Goal: Find specific page/section: Find specific page/section

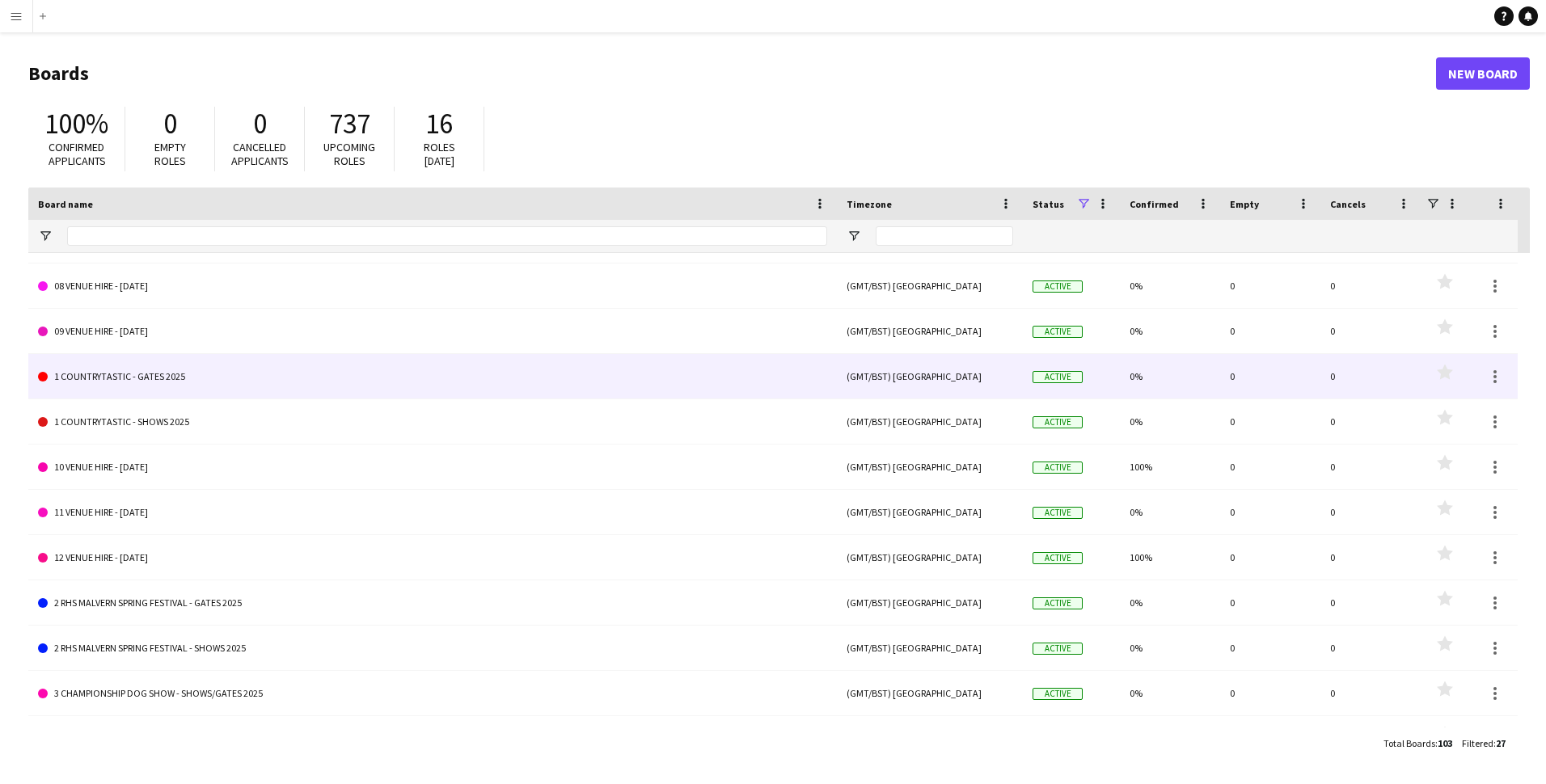
scroll to position [404, 0]
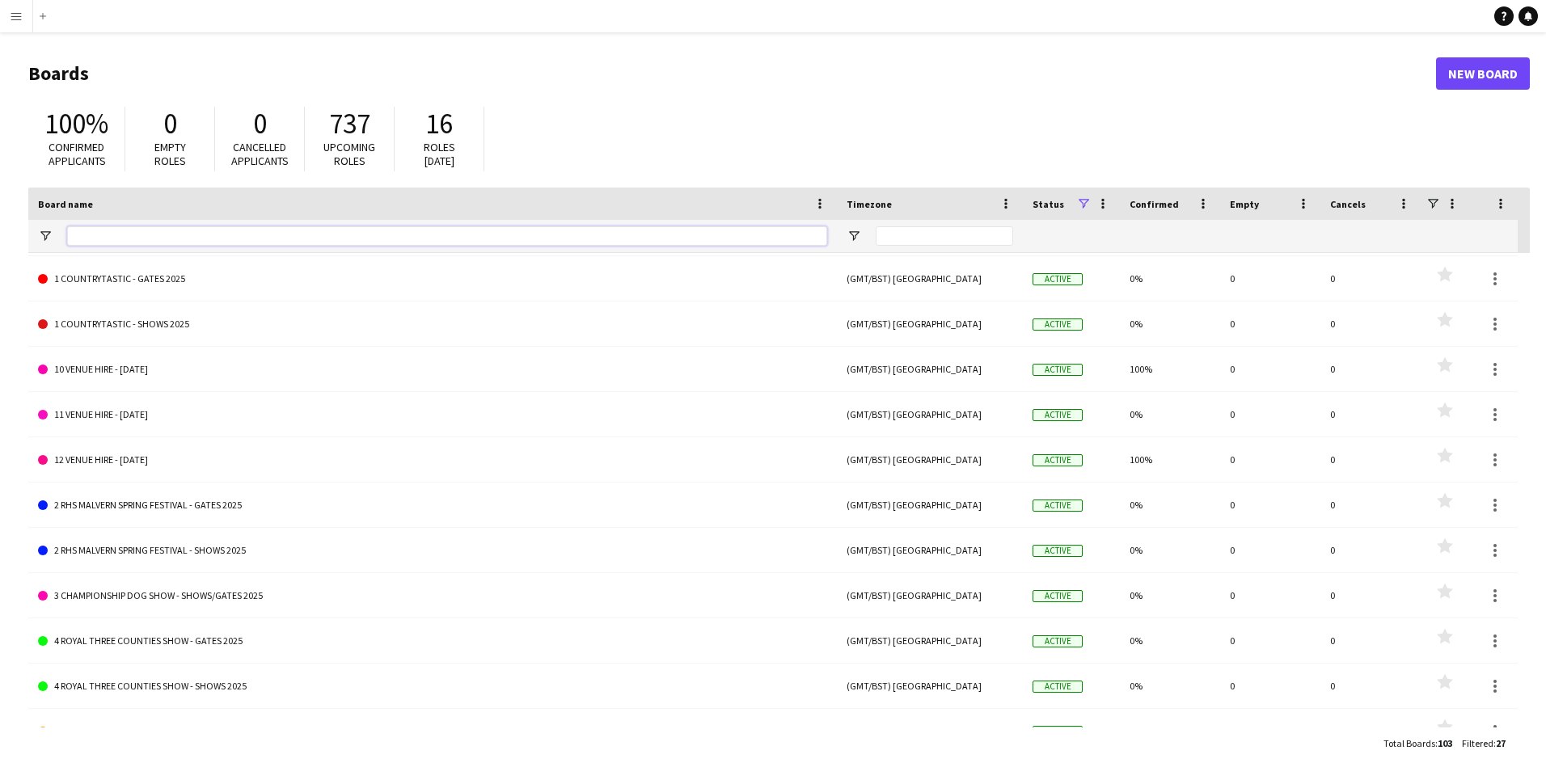
click at [351, 226] on input "Board name Filter Input" at bounding box center [447, 236] width 760 height 20
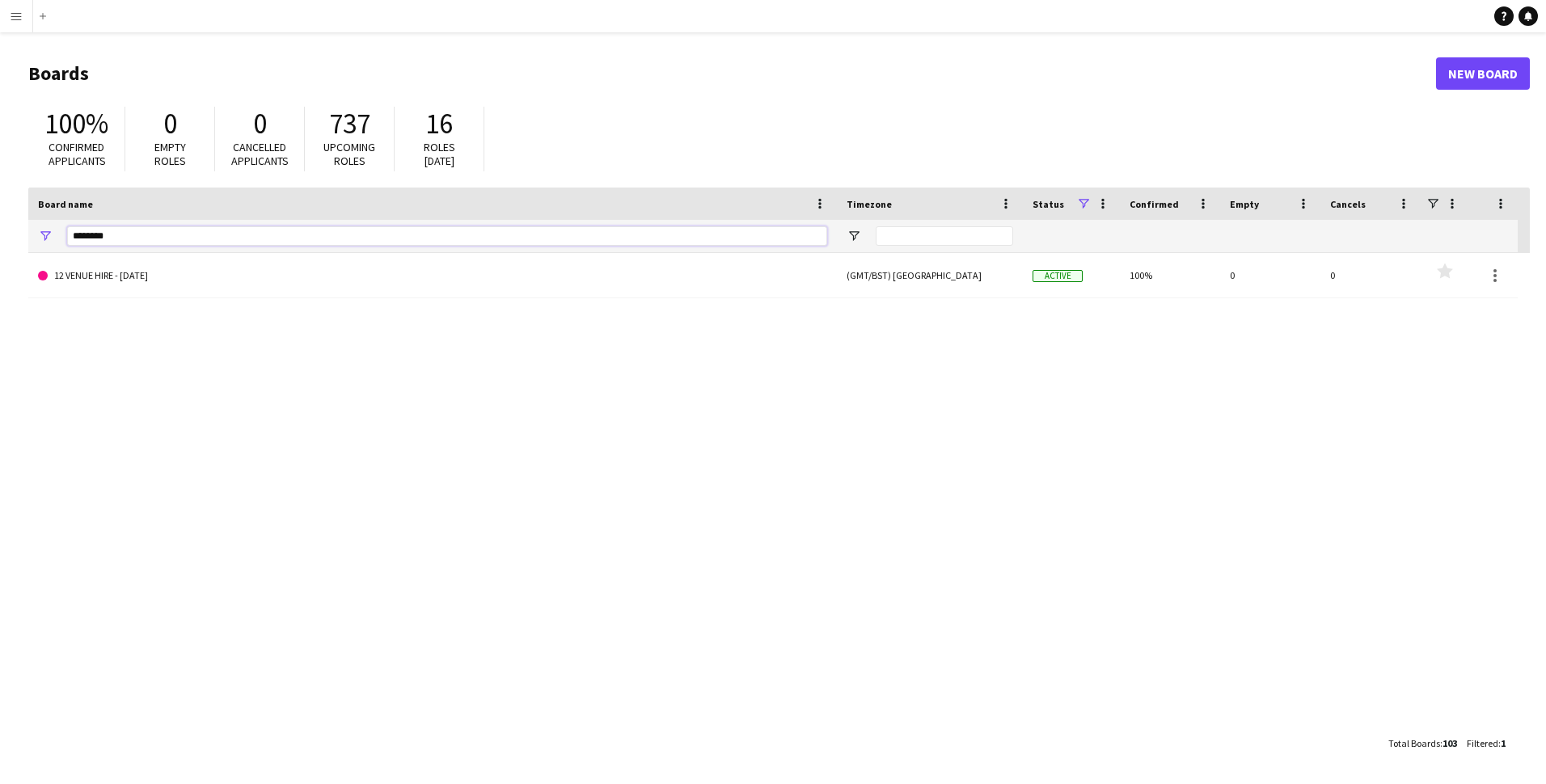
scroll to position [0, 0]
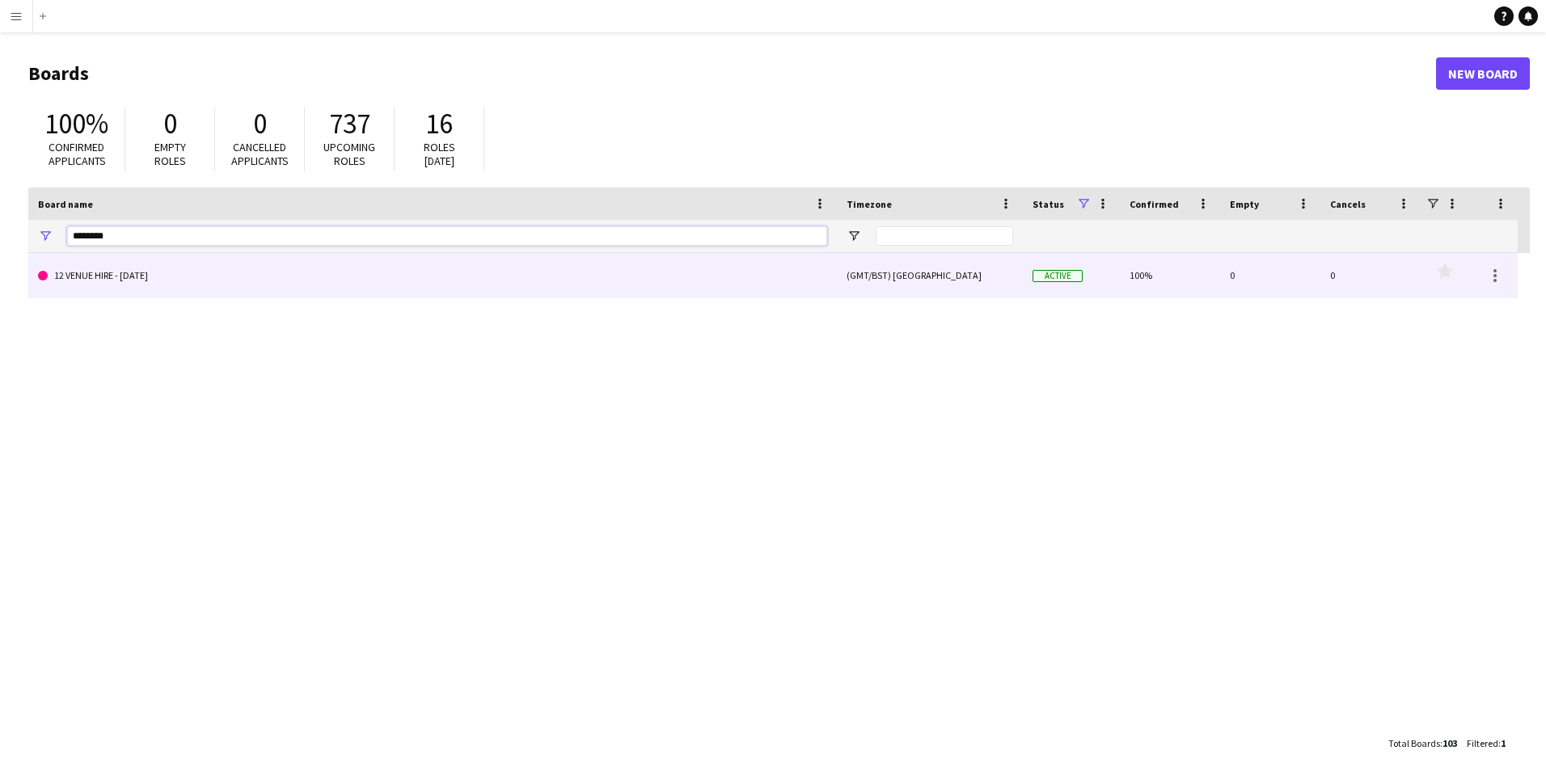
type input "********"
click at [141, 276] on link "12 VENUE HIRE - DECEMBER 2025" at bounding box center [432, 275] width 789 height 45
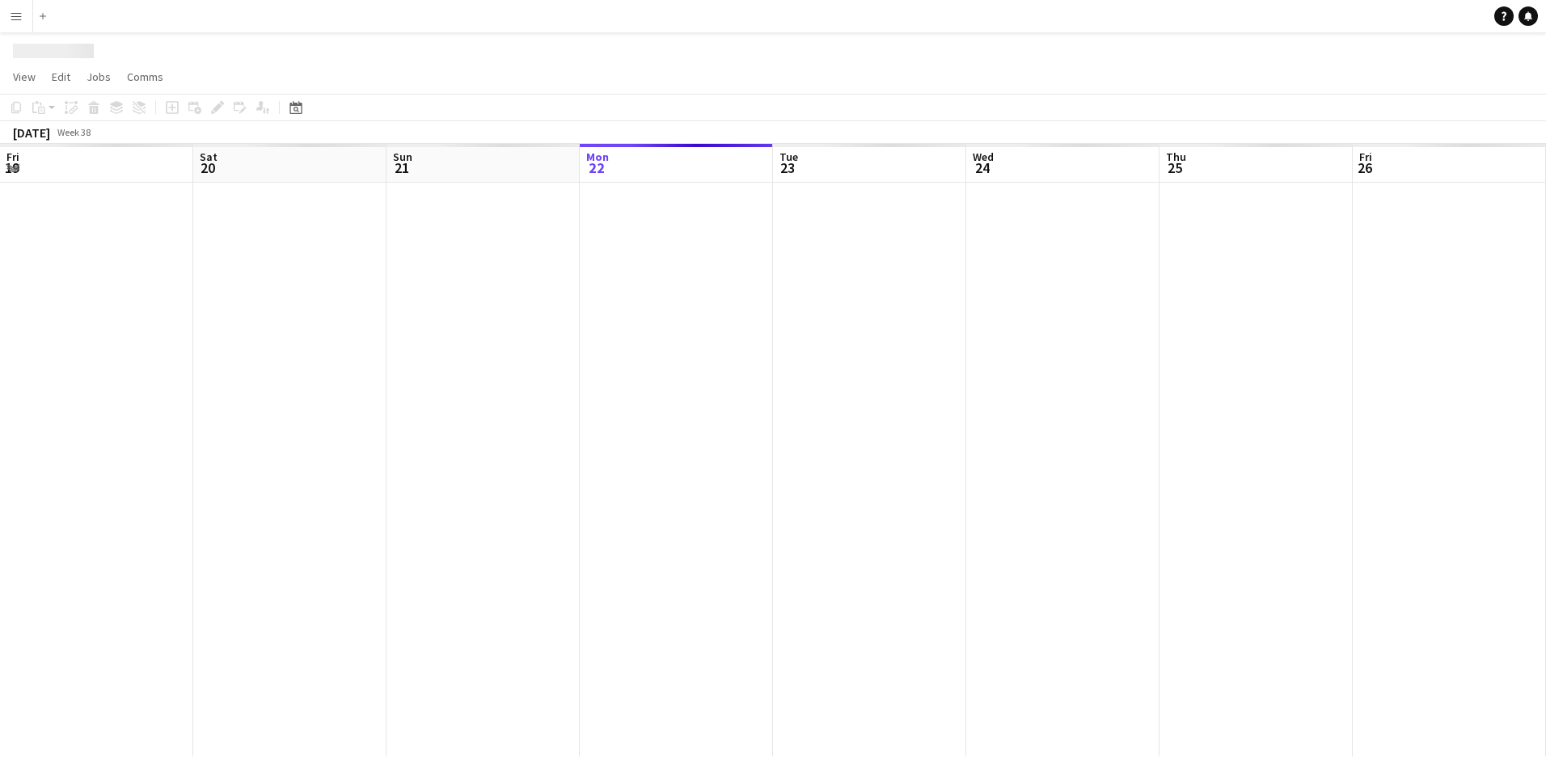
scroll to position [0, 386]
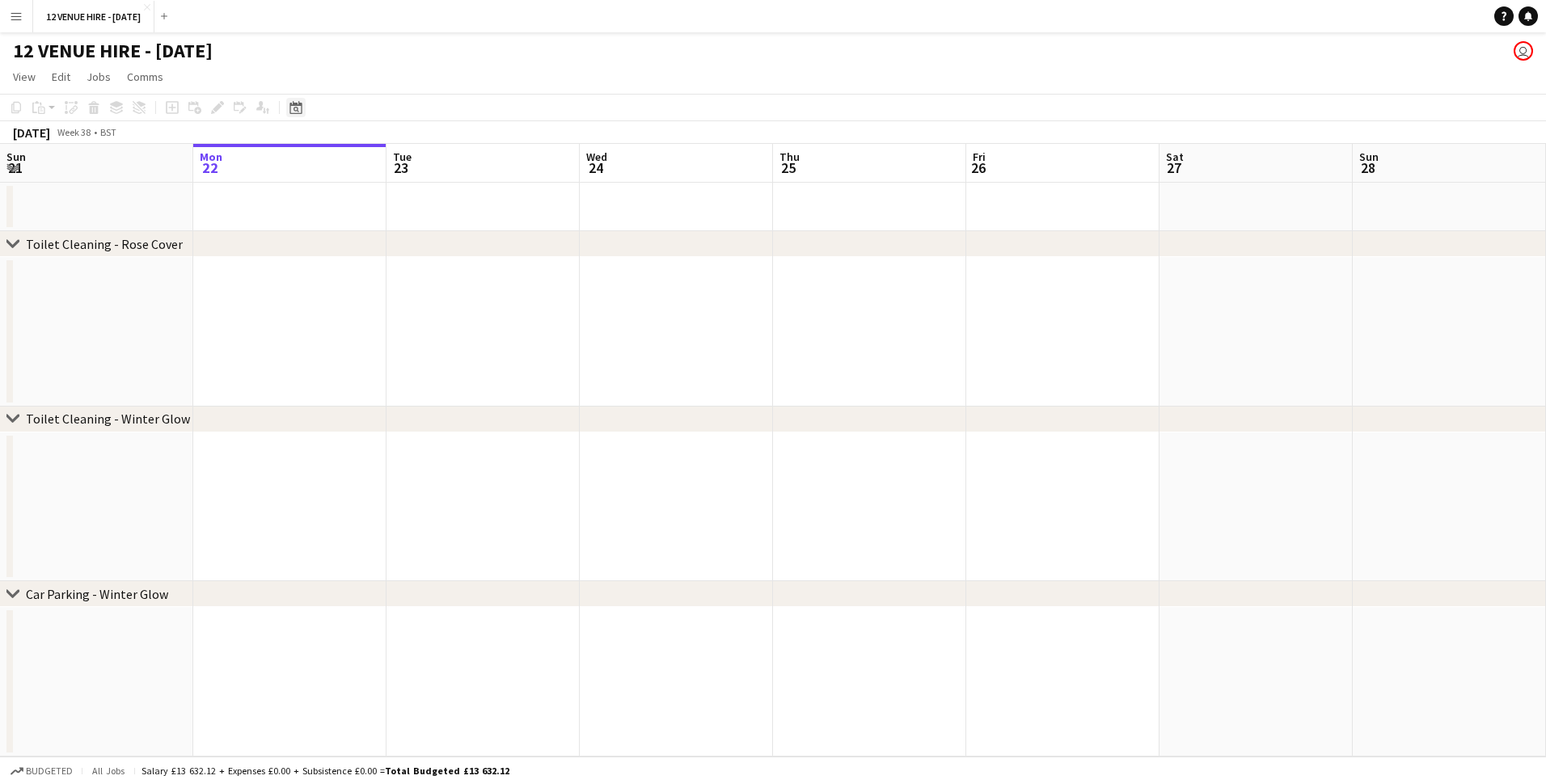
click at [292, 112] on icon "Date picker" at bounding box center [295, 107] width 13 height 13
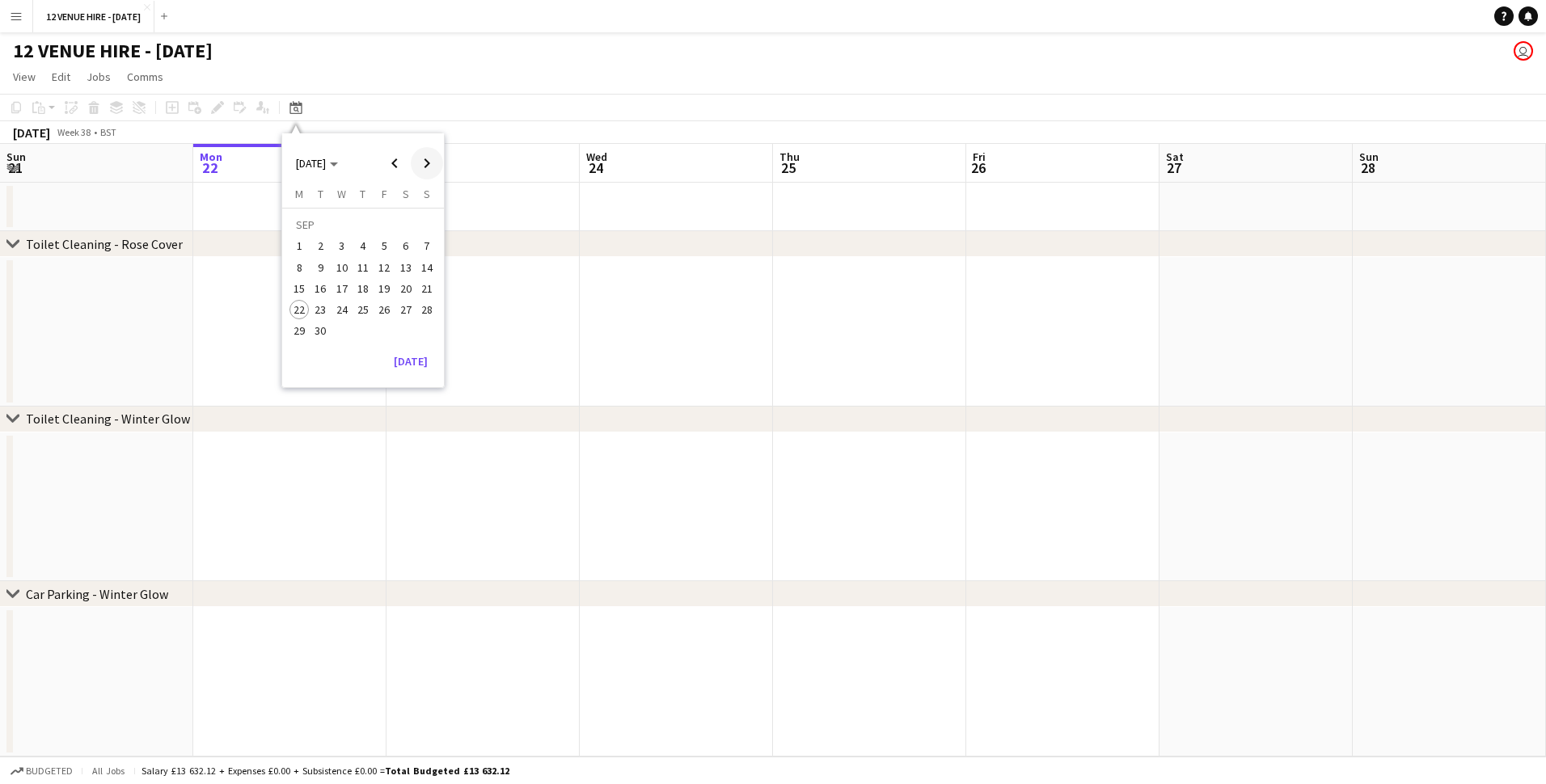
click at [435, 157] on span "Next month" at bounding box center [427, 163] width 33 height 33
click at [404, 296] on span "22" at bounding box center [406, 292] width 20 height 20
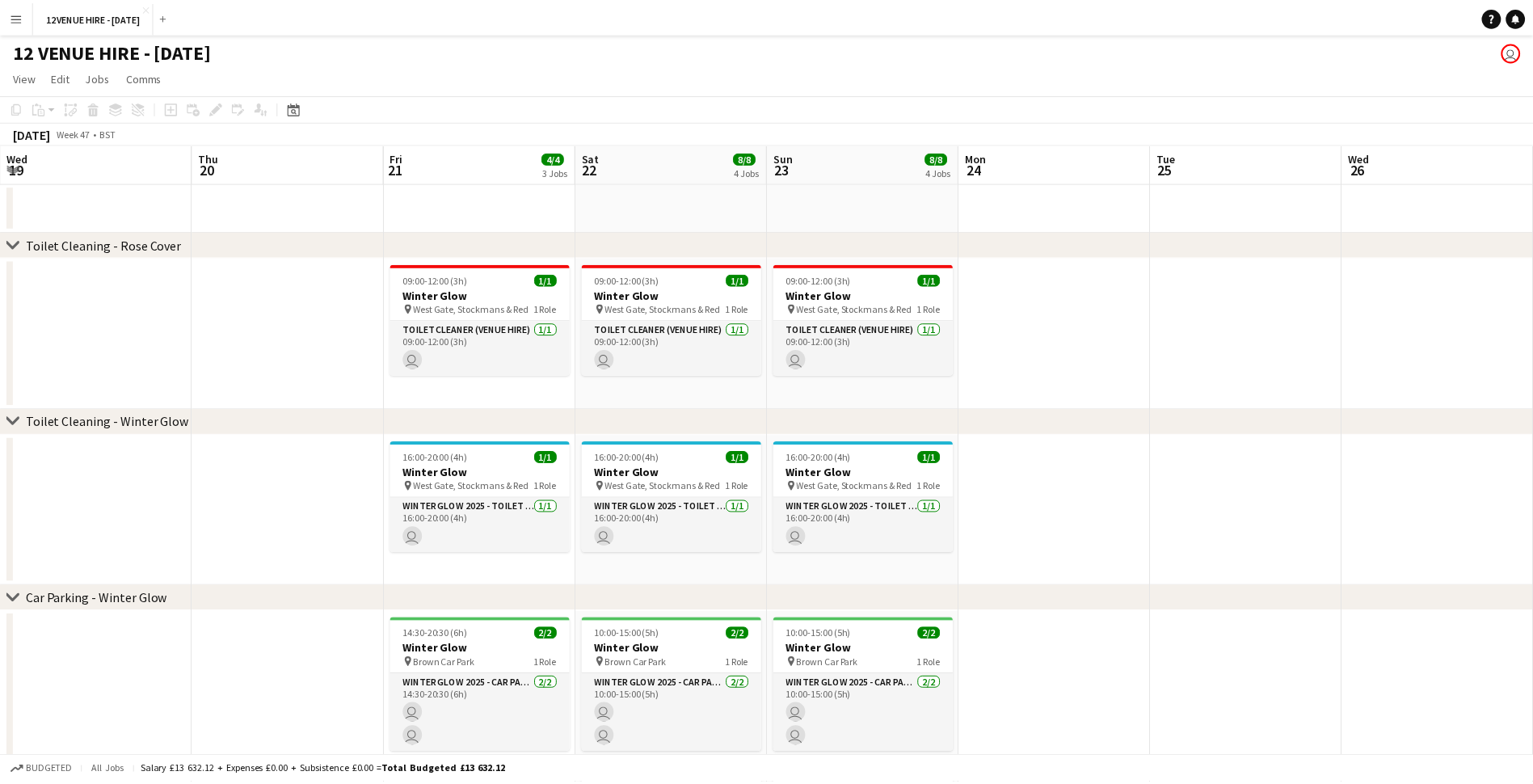
scroll to position [0, 556]
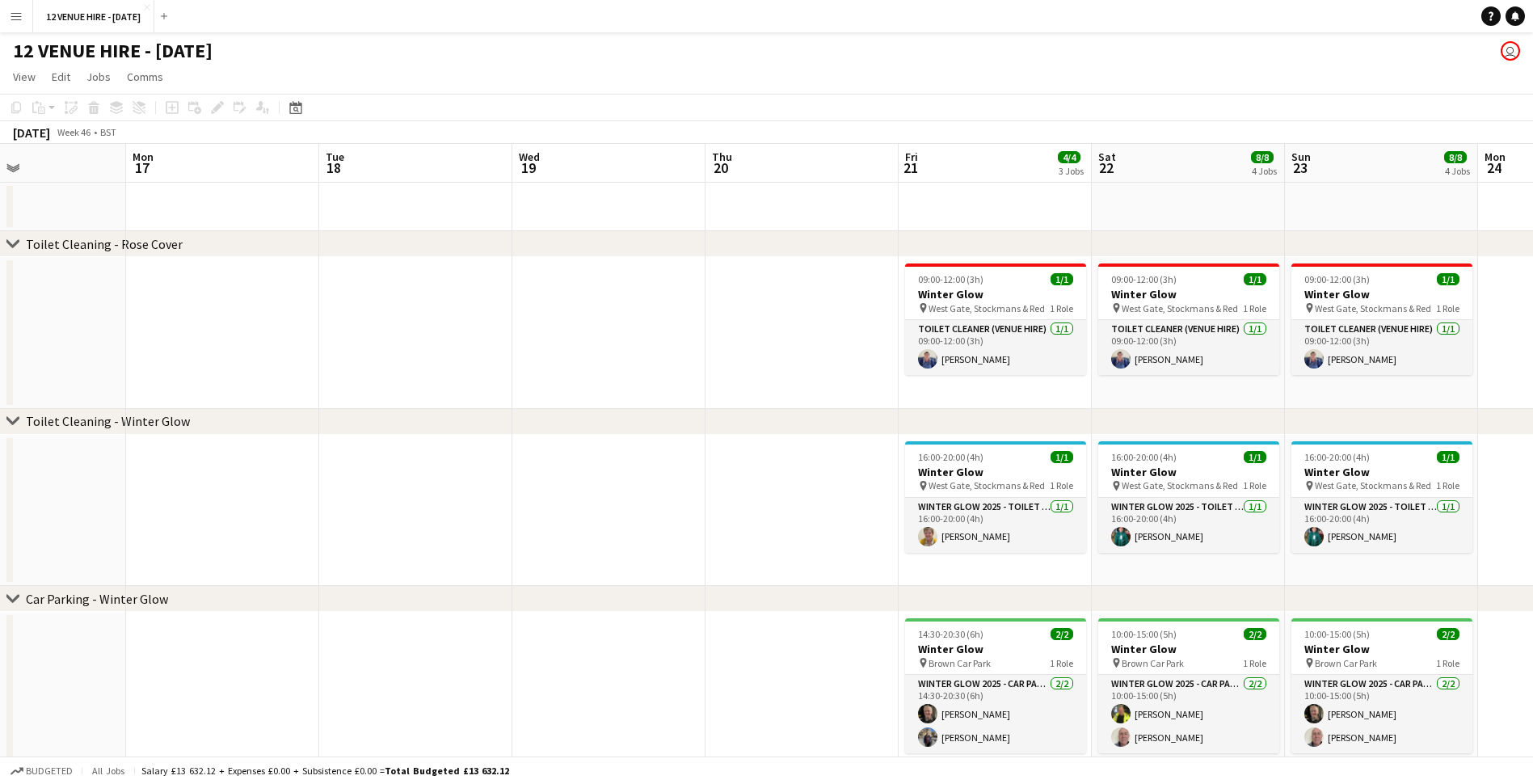
drag, startPoint x: 63, startPoint y: 282, endPoint x: 129, endPoint y: 405, distance: 139.6
click at [745, 293] on app-calendar-viewport "Fri 14 Sat 15 Sun 16 Mon 17 Tue 18 Wed 19 Thu 20 Fri 21 4/4 3 Jobs Sat 22 8/8 4…" at bounding box center [766, 560] width 1533 height 832
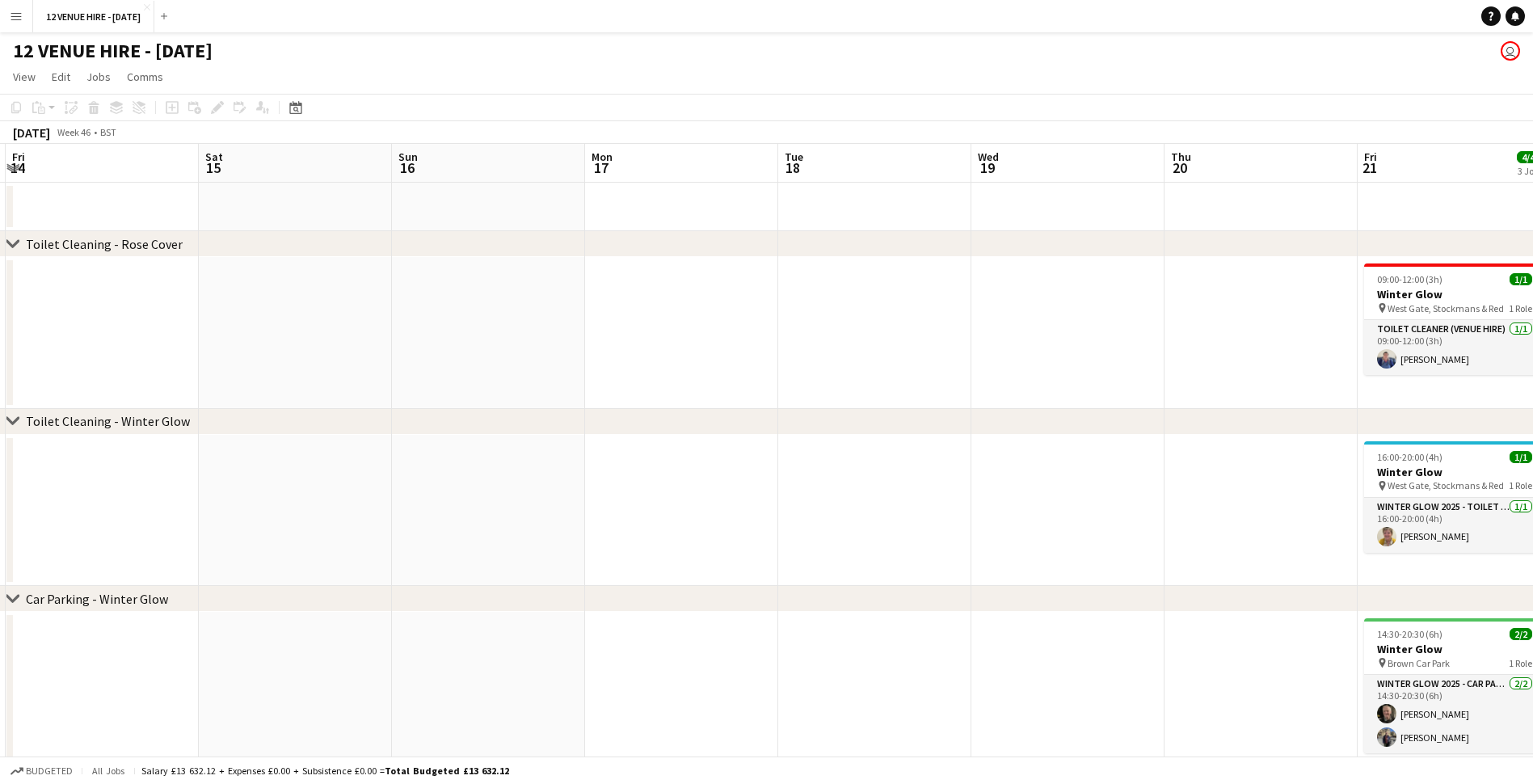
drag, startPoint x: 112, startPoint y: 341, endPoint x: 446, endPoint y: 313, distance: 335.2
click at [509, 302] on app-calendar-viewport "Wed 12 Thu 13 Fri 14 Sat 15 Sun 16 Mon 17 Tue 18 Wed 19 Thu 20 Fri 21 4/4 3 Job…" at bounding box center [766, 560] width 1533 height 832
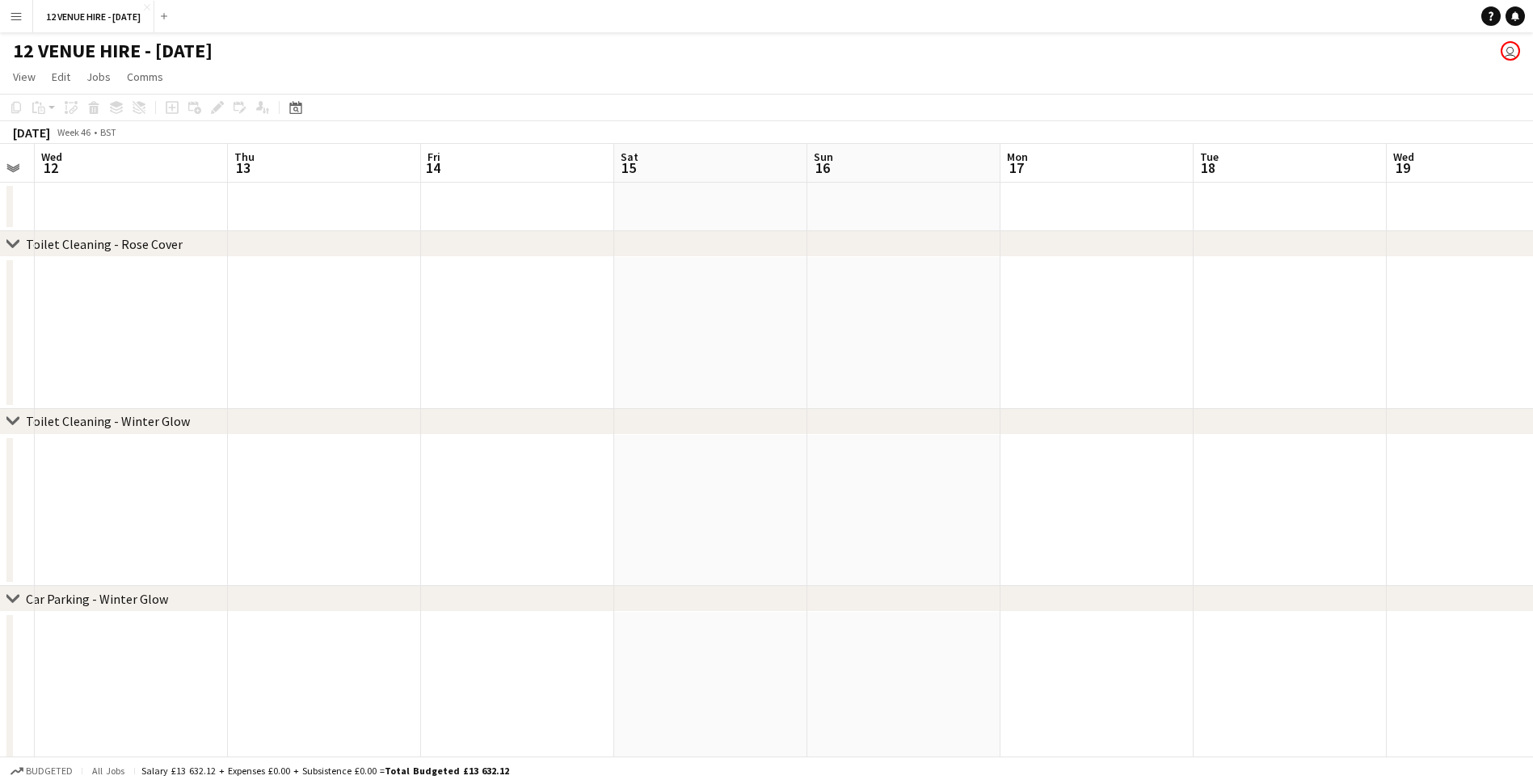
drag, startPoint x: 437, startPoint y: 315, endPoint x: 744, endPoint y: 298, distance: 307.5
click at [848, 296] on app-calendar-viewport "Mon 10 Tue 11 Wed 12 Thu 13 Fri 14 Sat 15 Sun 16 Mon 17 Tue 18 Wed 19 Thu 20 Fr…" at bounding box center [766, 560] width 1533 height 832
drag, startPoint x: 390, startPoint y: 313, endPoint x: 313, endPoint y: 318, distance: 77.2
click at [309, 318] on app-calendar-viewport "Sun 9 Mon 10 Tue 11 Wed 12 Thu 13 Fri 14 Sat 15 Sun 16 Mon 17 Tue 18 Wed 19 Thu…" at bounding box center [766, 560] width 1533 height 832
drag, startPoint x: 576, startPoint y: 336, endPoint x: 308, endPoint y: 350, distance: 268.4
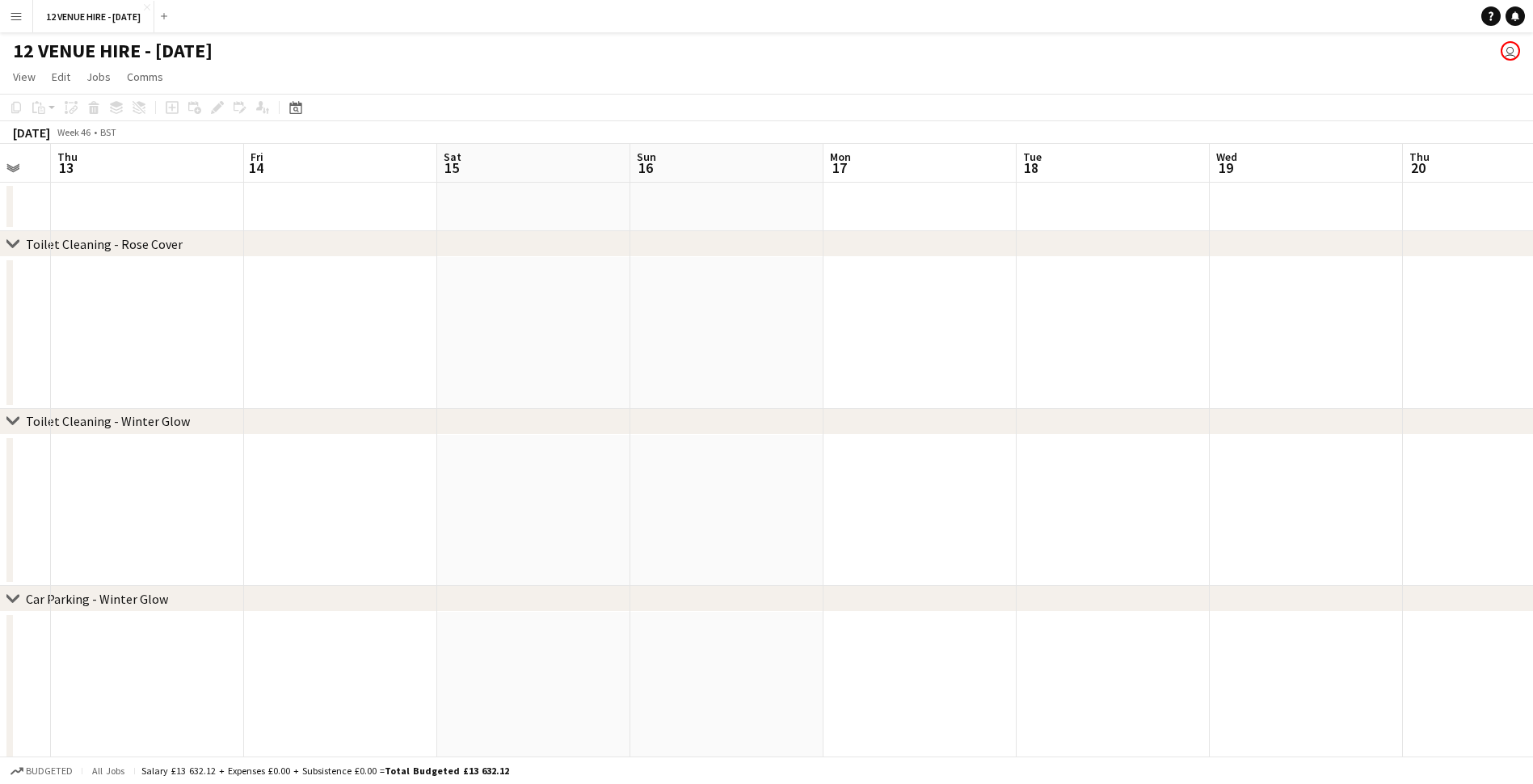
click at [308, 350] on app-calendar-viewport "Mon 10 Tue 11 Wed 12 Thu 13 Fri 14 Sat 15 Sun 16 Mon 17 Tue 18 Wed 19 Thu 20 Fr…" at bounding box center [766, 560] width 1533 height 832
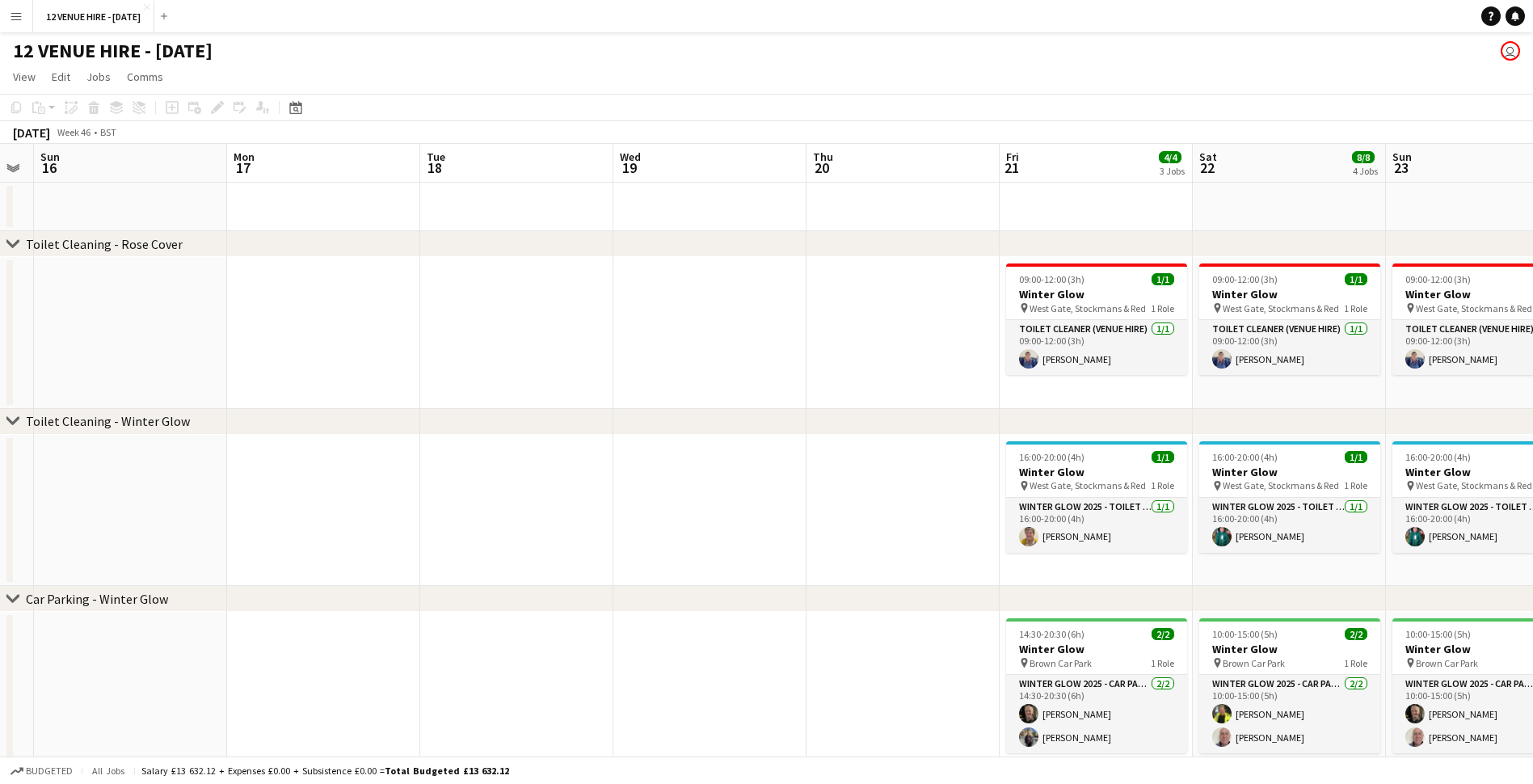
drag, startPoint x: 721, startPoint y: 340, endPoint x: 392, endPoint y: 353, distance: 329.3
click at [319, 363] on app-calendar-viewport "Thu 13 Fri 14 Sat 15 Sun 16 Mon 17 Tue 18 Wed 19 Thu 20 Fri 21 4/4 3 Jobs Sat 2…" at bounding box center [766, 560] width 1533 height 832
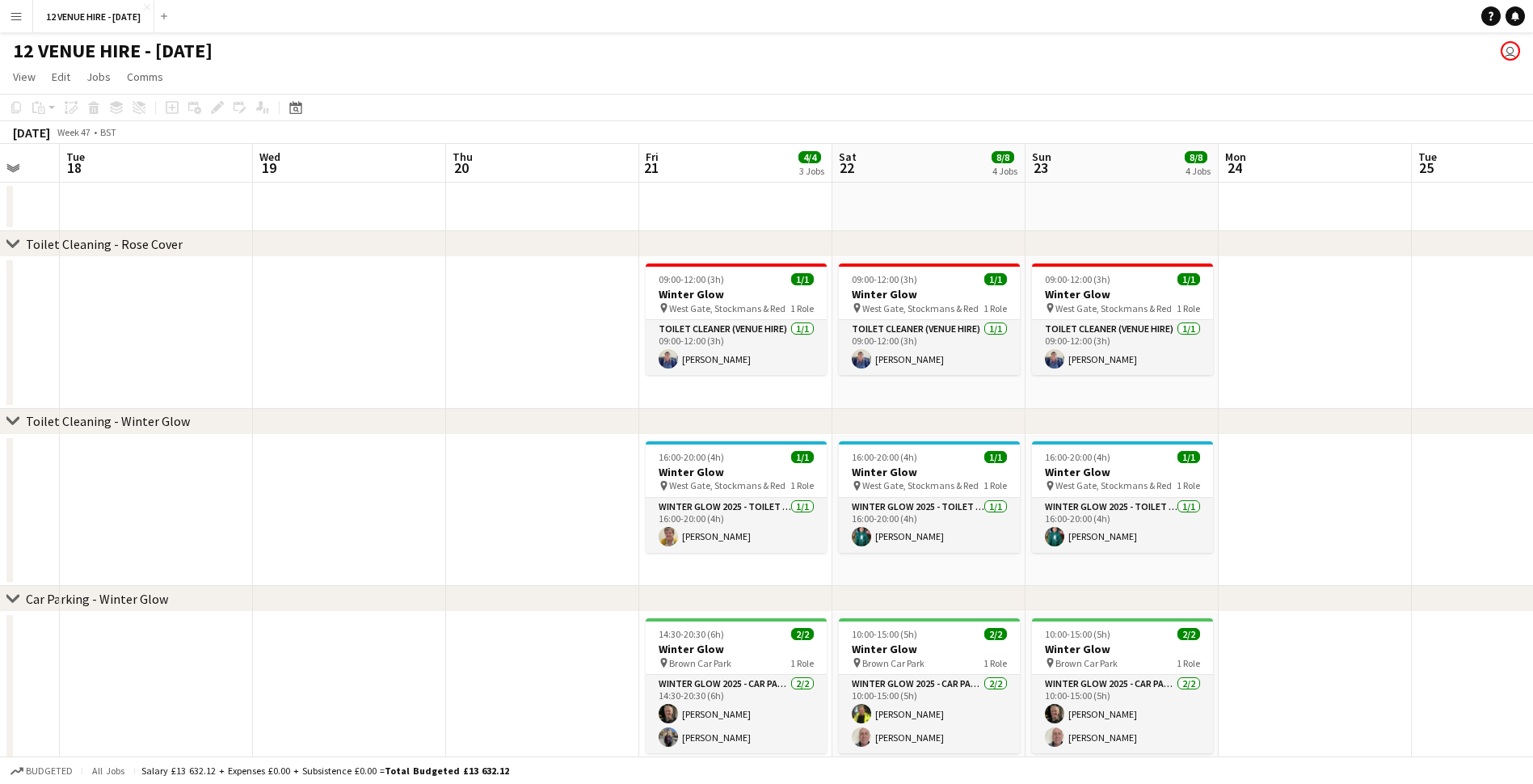
drag, startPoint x: 619, startPoint y: 353, endPoint x: 349, endPoint y: 349, distance: 270.0
click at [248, 362] on app-calendar-viewport "Sat 15 Sun 16 Mon 17 Tue 18 Wed 19 Thu 20 Fri 21 4/4 3 Jobs Sat 22 8/8 4 Jobs S…" at bounding box center [766, 560] width 1533 height 832
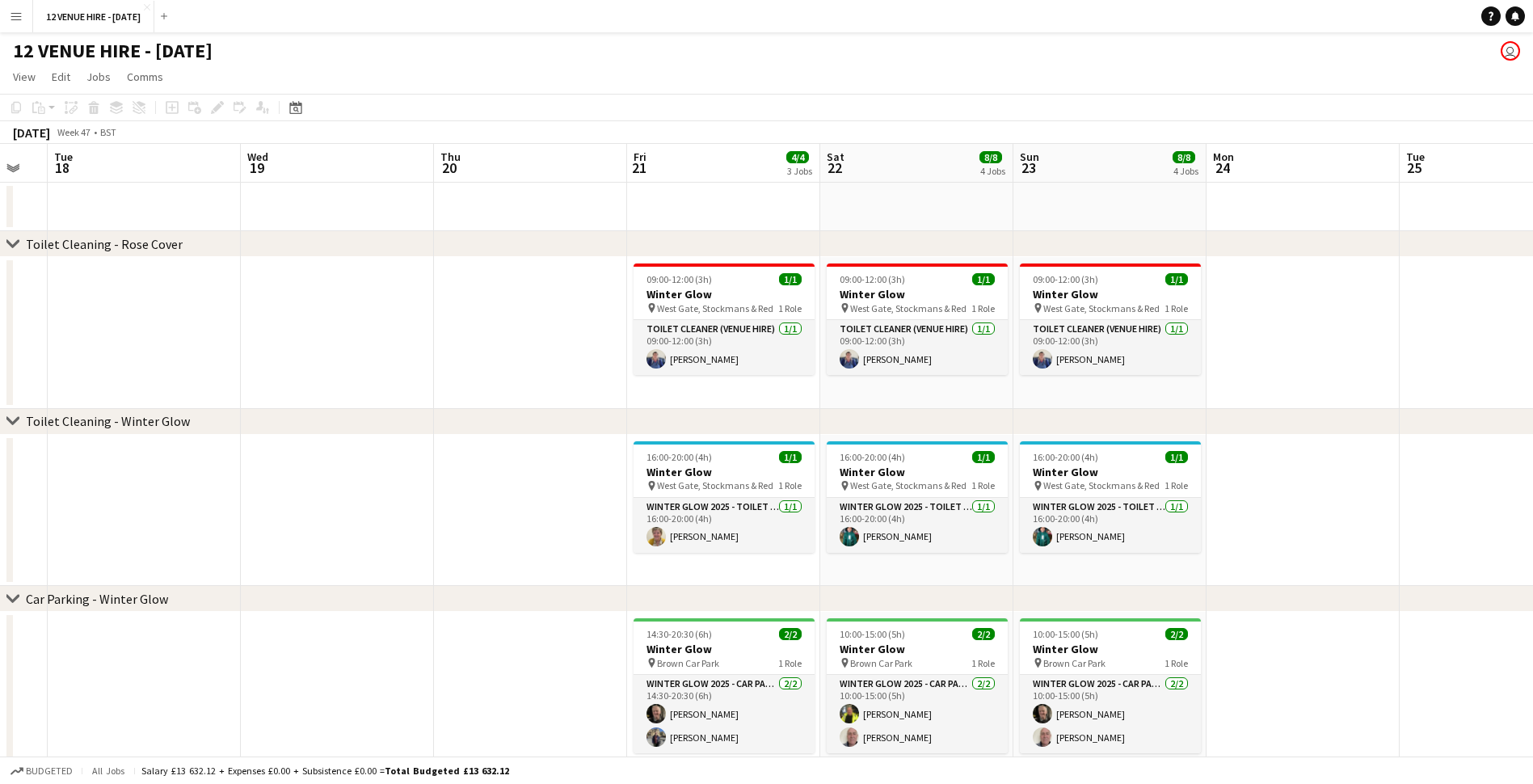
drag, startPoint x: 293, startPoint y: 349, endPoint x: 169, endPoint y: 351, distance: 124.0
click at [169, 351] on app-calendar-viewport "Sat 15 Sun 16 Mon 17 Tue 18 Wed 19 Thu 20 Fri 21 4/4 3 Jobs Sat 22 8/8 4 Jobs S…" at bounding box center [766, 560] width 1533 height 832
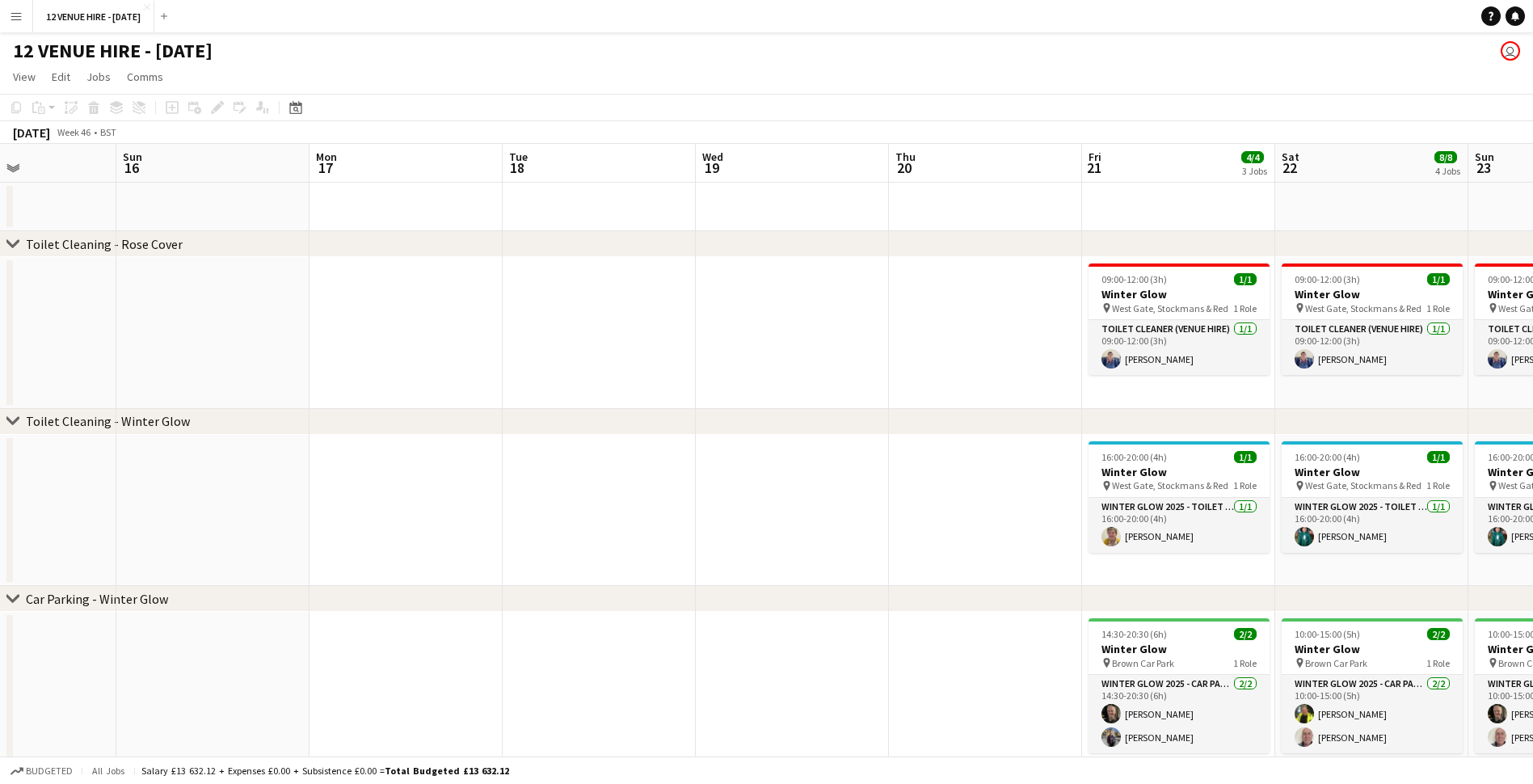
scroll to position [0, 396]
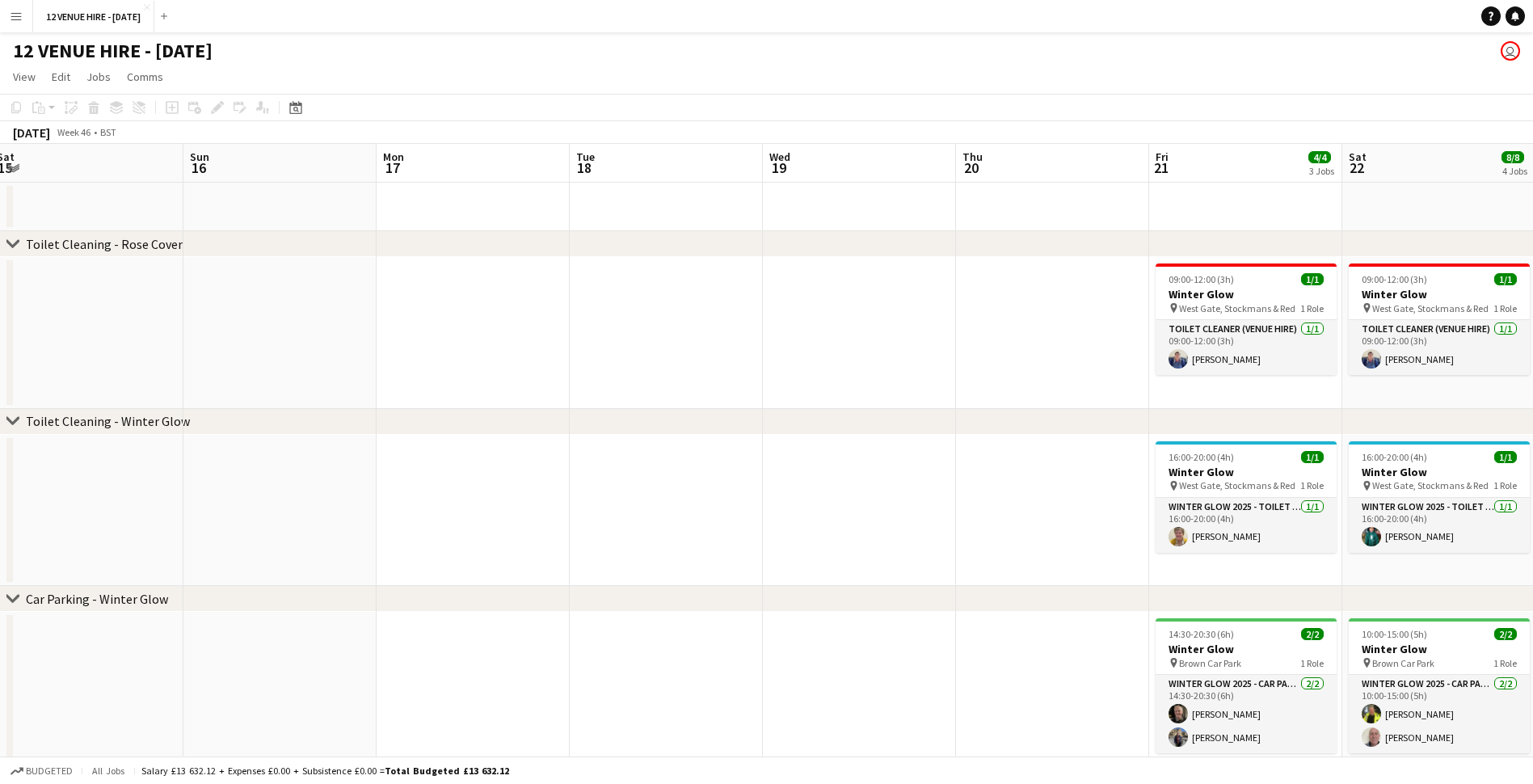
drag, startPoint x: 269, startPoint y: 339, endPoint x: 986, endPoint y: 346, distance: 717.0
click at [986, 346] on app-calendar-viewport "Thu 13 Fri 14 Sat 15 Sun 16 Mon 17 Tue 18 Wed 19 Thu 20 Fri 21 4/4 3 Jobs Sat 2…" at bounding box center [766, 560] width 1533 height 832
click at [1511, 51] on app-user-avatar "user" at bounding box center [1511, 51] width 20 height 20
click at [17, 16] on app-icon "Menu" at bounding box center [16, 16] width 13 height 13
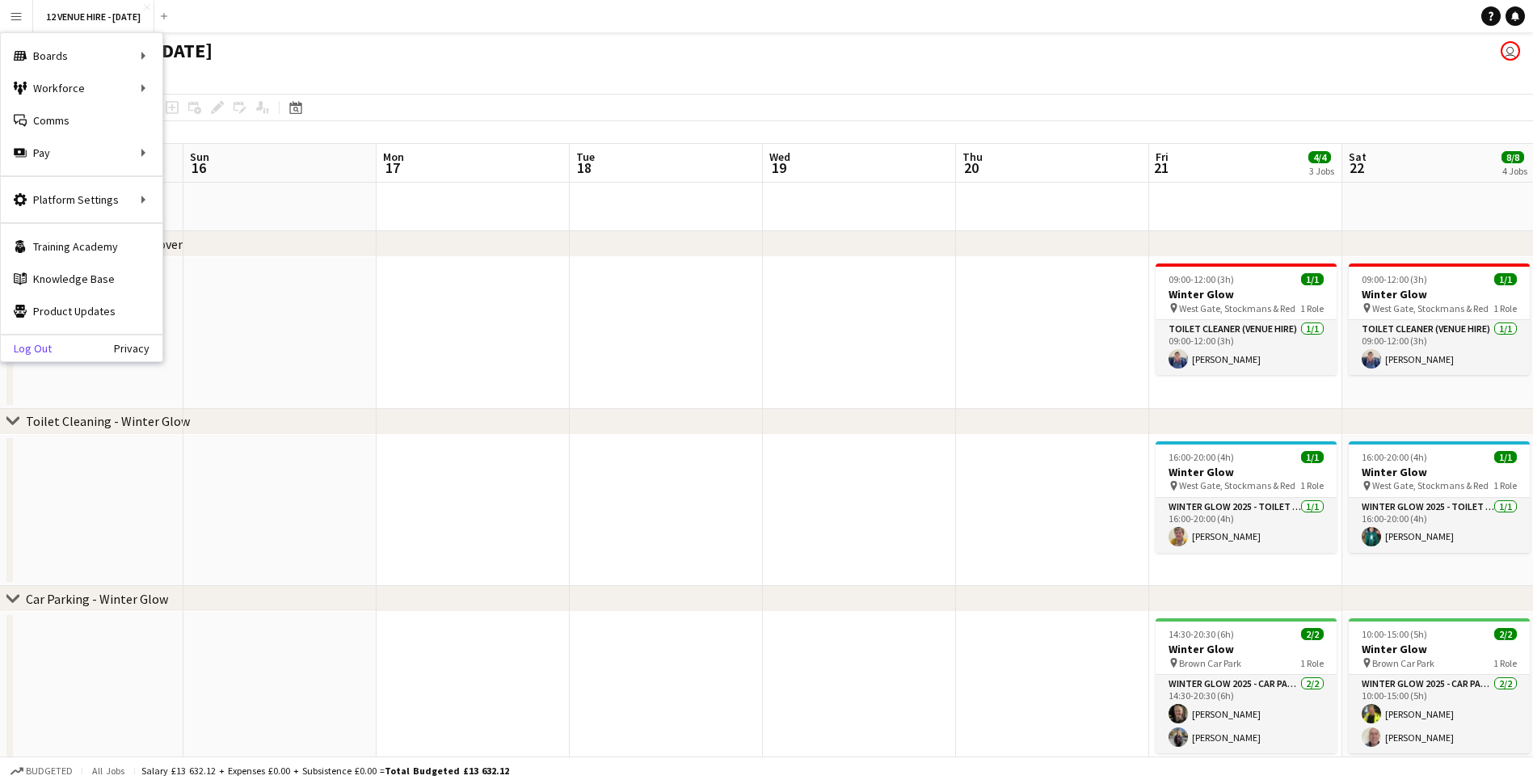
click at [44, 349] on link "Log Out" at bounding box center [27, 348] width 51 height 13
